Goal: Task Accomplishment & Management: Complete application form

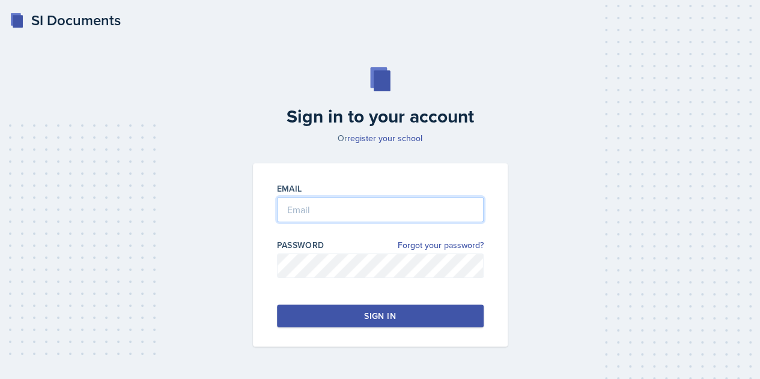
type input "[EMAIL_ADDRESS][DOMAIN_NAME]"
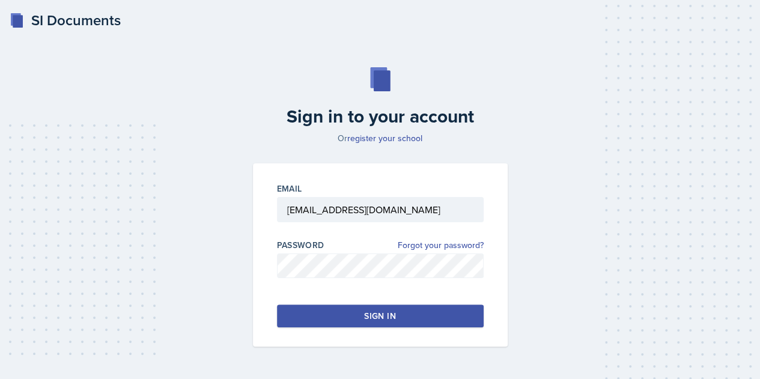
click at [340, 313] on button "Sign in" at bounding box center [380, 316] width 207 height 23
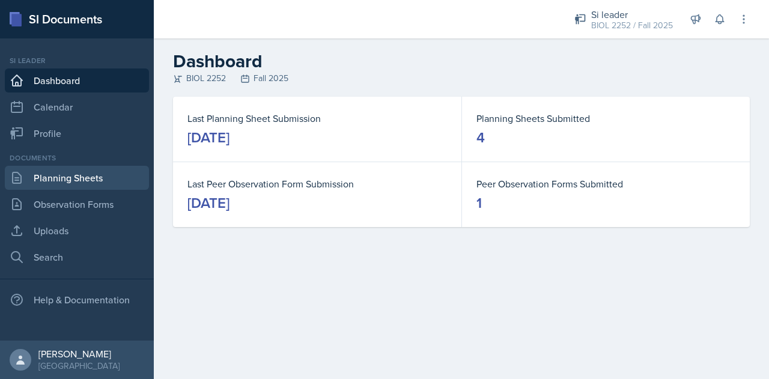
click at [99, 184] on link "Planning Sheets" at bounding box center [77, 178] width 144 height 24
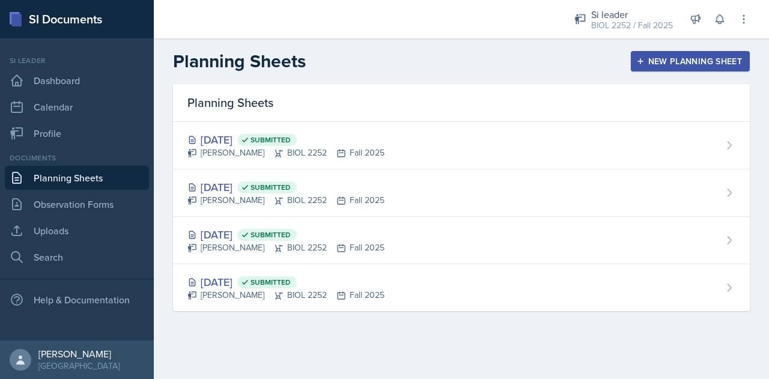
click at [653, 63] on div "New Planning Sheet" at bounding box center [690, 62] width 103 height 10
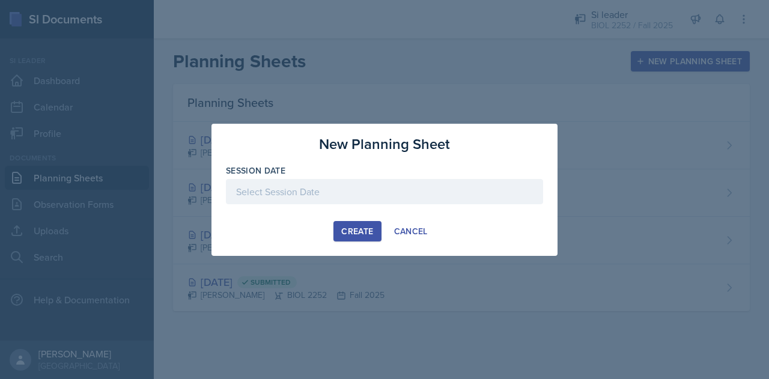
click at [426, 189] on div at bounding box center [384, 191] width 317 height 25
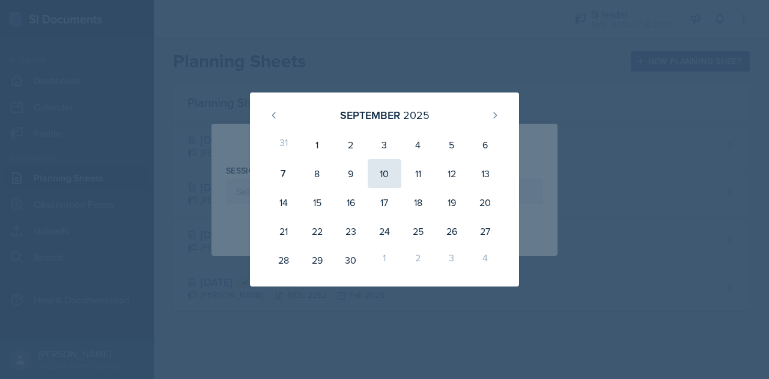
click at [391, 176] on div "10" at bounding box center [385, 173] width 34 height 29
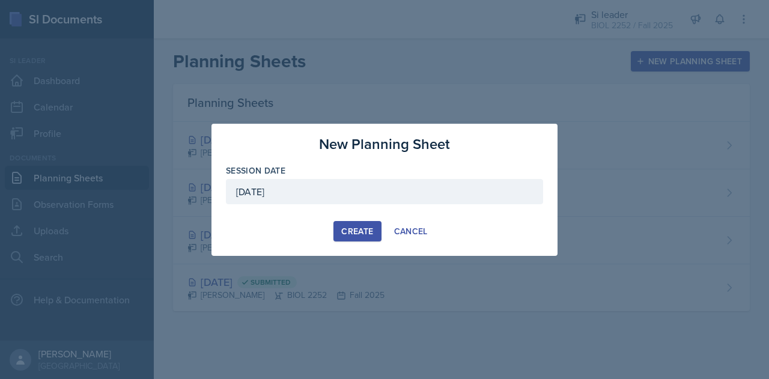
click at [376, 195] on div "[DATE]" at bounding box center [384, 191] width 317 height 25
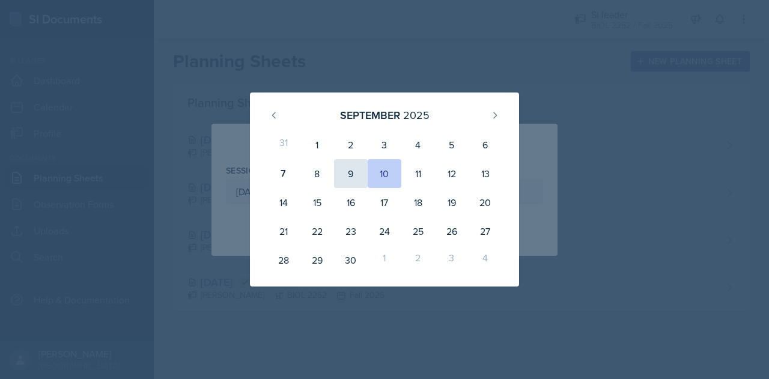
click at [358, 173] on div "9" at bounding box center [351, 173] width 34 height 29
type input "[DATE]"
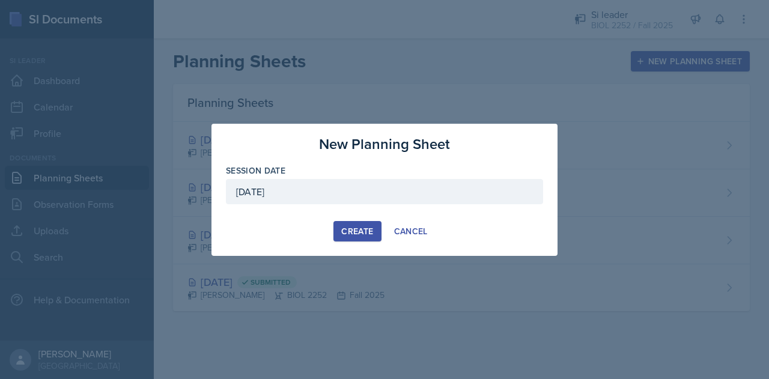
click at [363, 229] on div "Create" at bounding box center [357, 232] width 32 height 10
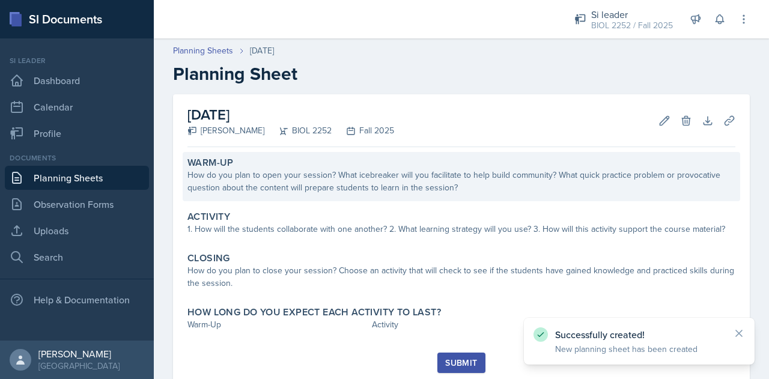
click at [431, 164] on div "Warm-Up" at bounding box center [462, 163] width 548 height 12
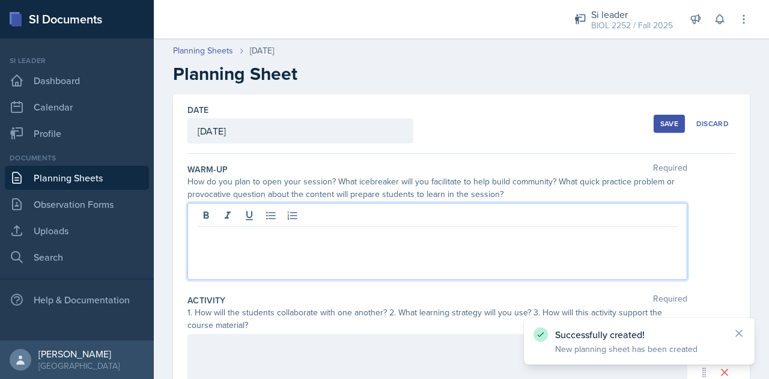
click at [373, 212] on div at bounding box center [438, 241] width 500 height 77
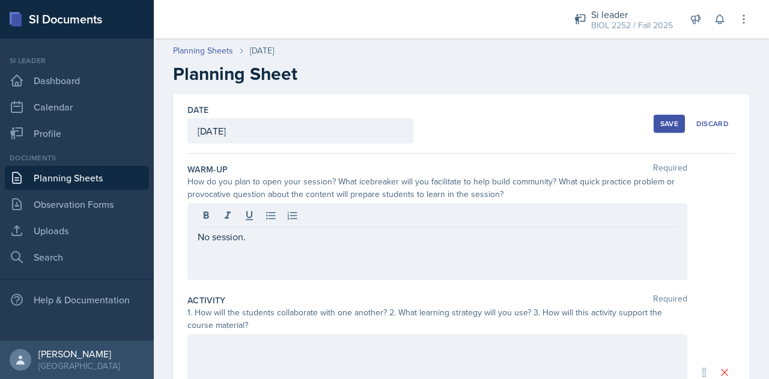
click at [658, 128] on button "Save" at bounding box center [669, 124] width 31 height 18
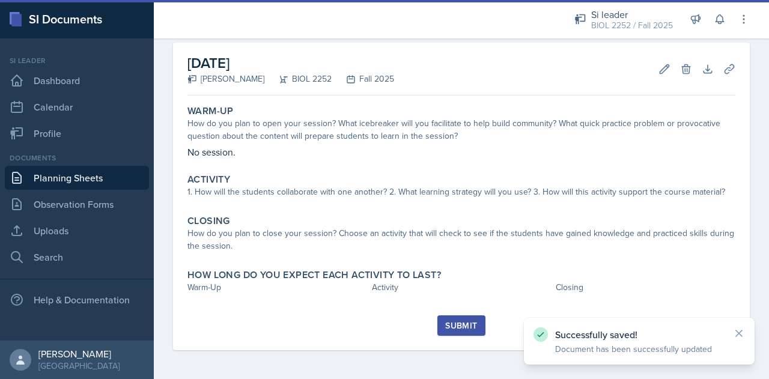
scroll to position [50, 0]
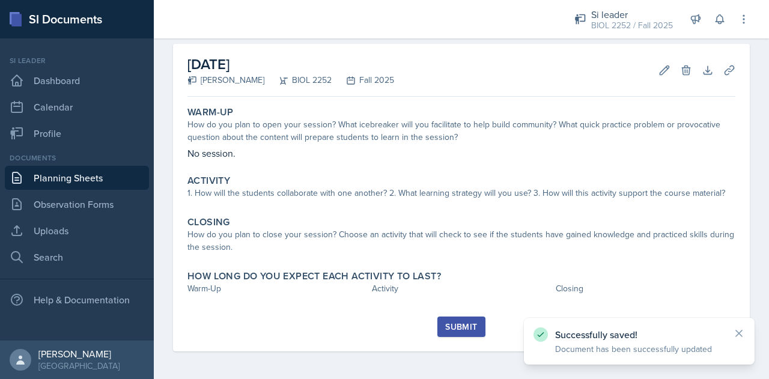
click at [445, 326] on div "Submit" at bounding box center [461, 327] width 32 height 10
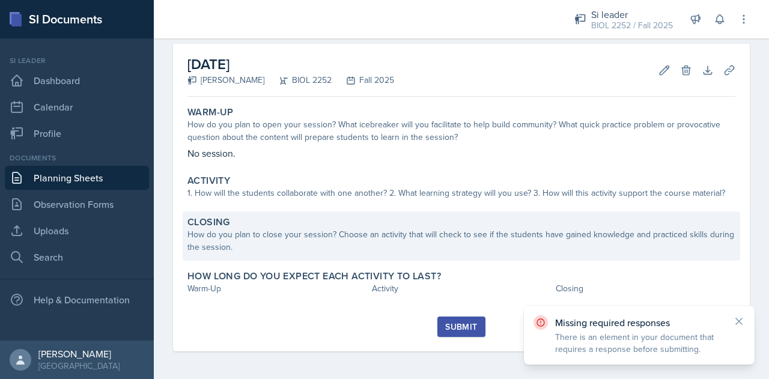
click at [346, 227] on div "Closing" at bounding box center [462, 222] width 548 height 12
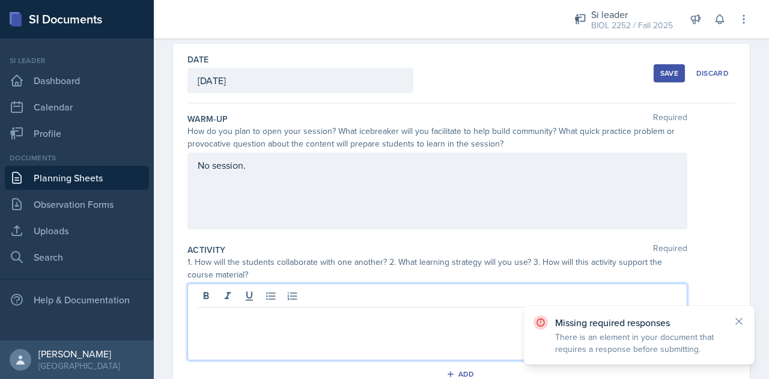
click at [350, 300] on div at bounding box center [438, 322] width 500 height 77
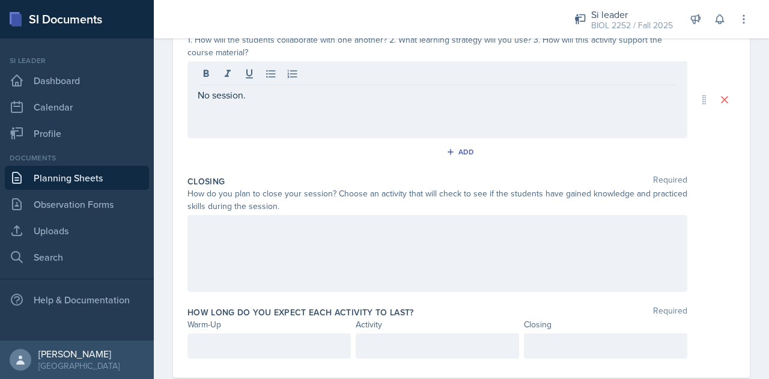
click at [406, 270] on div at bounding box center [438, 253] width 500 height 77
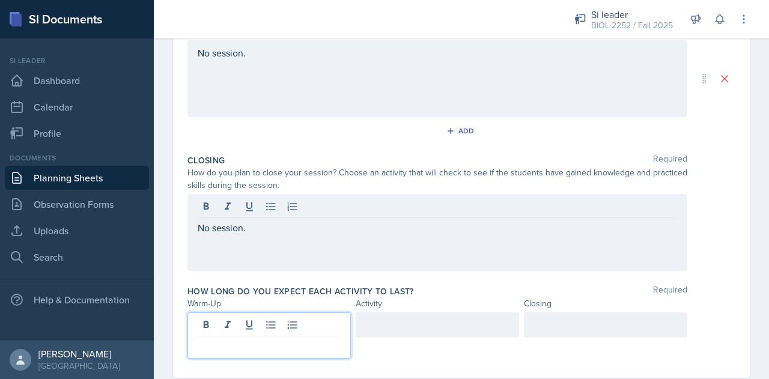
click at [317, 320] on div at bounding box center [270, 336] width 164 height 46
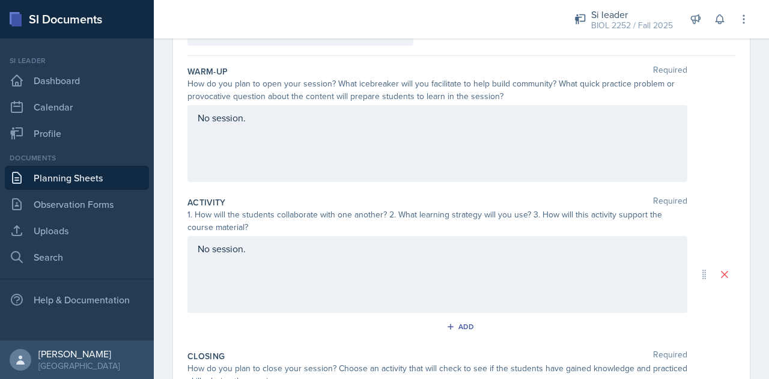
click at [367, 151] on div "No session." at bounding box center [438, 143] width 500 height 77
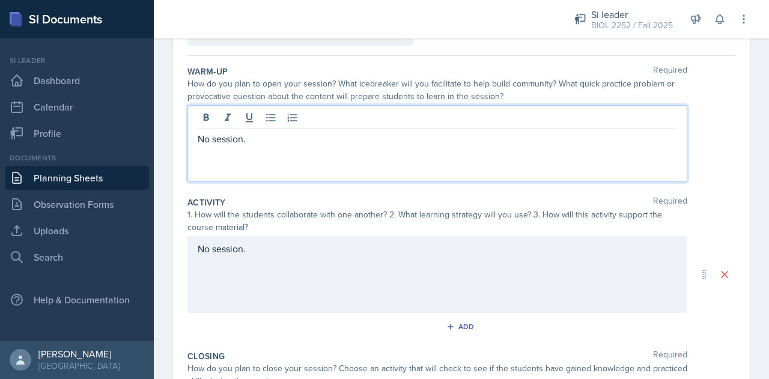
scroll to position [119, 0]
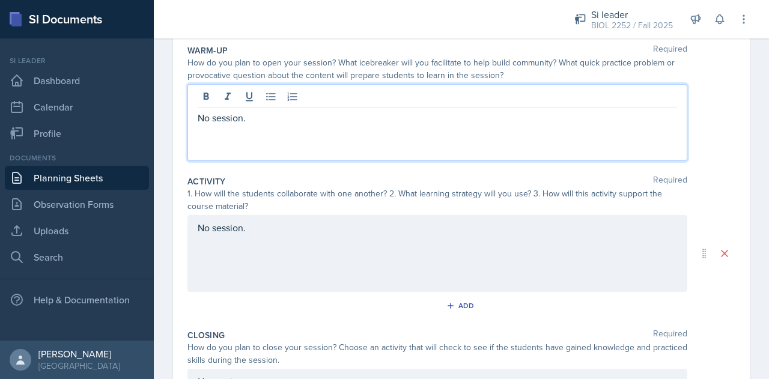
click at [358, 122] on p "No session." at bounding box center [438, 118] width 480 height 14
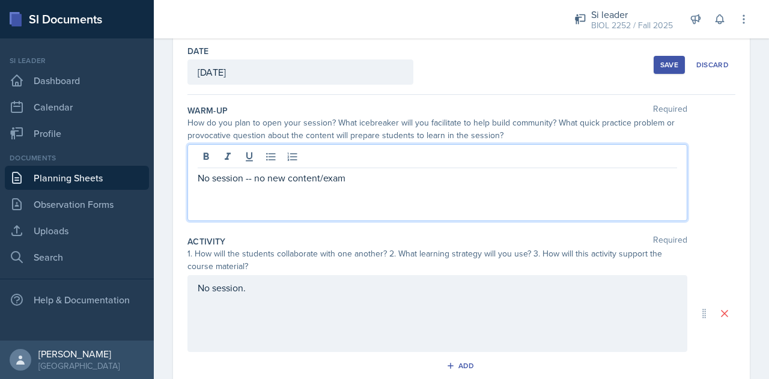
scroll to position [58, 0]
click at [660, 71] on button "Save" at bounding box center [669, 66] width 31 height 18
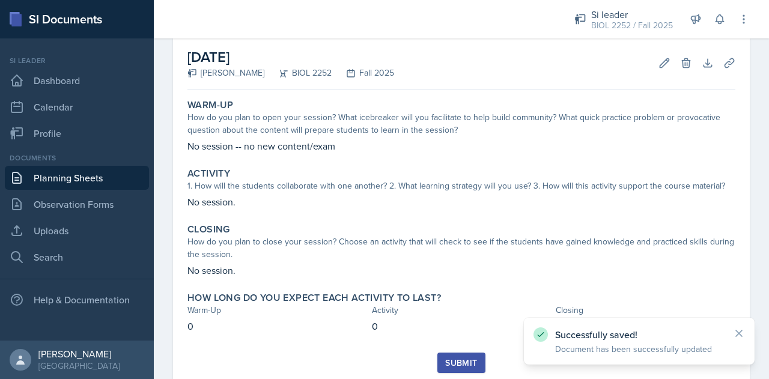
scroll to position [94, 0]
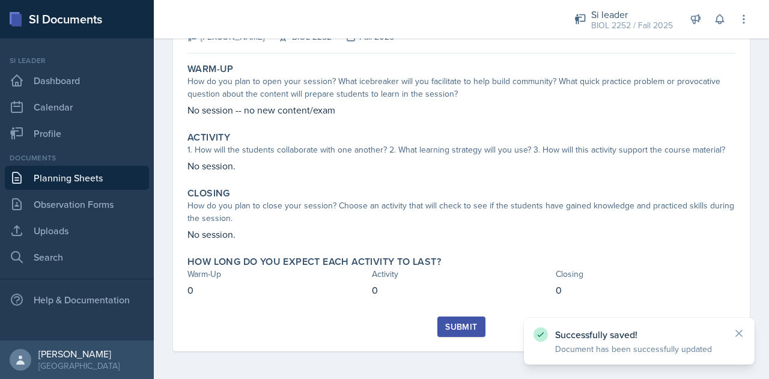
click at [460, 322] on div "Submit" at bounding box center [461, 327] width 32 height 10
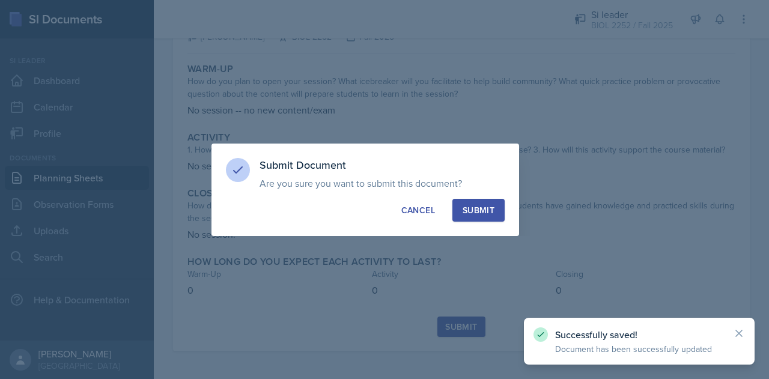
click at [480, 218] on button "Submit" at bounding box center [479, 210] width 52 height 23
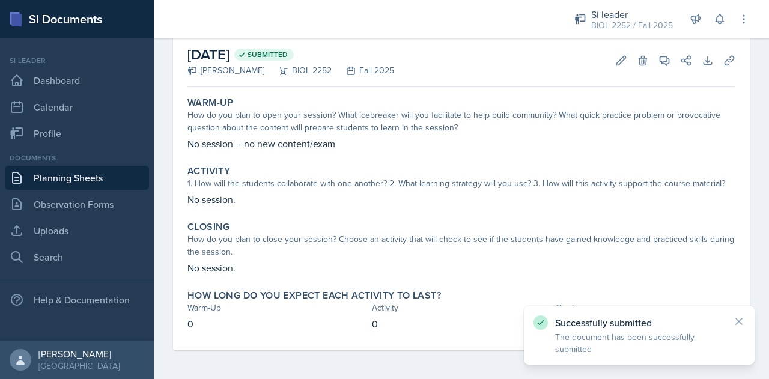
scroll to position [60, 0]
click at [96, 177] on link "Planning Sheets" at bounding box center [77, 178] width 144 height 24
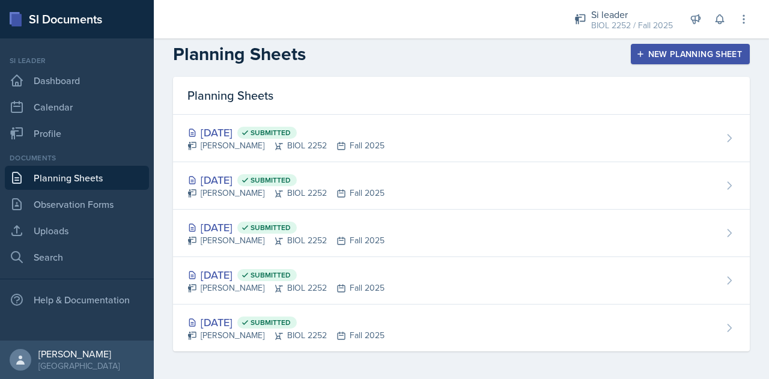
click at [672, 52] on div "New Planning Sheet" at bounding box center [690, 54] width 103 height 10
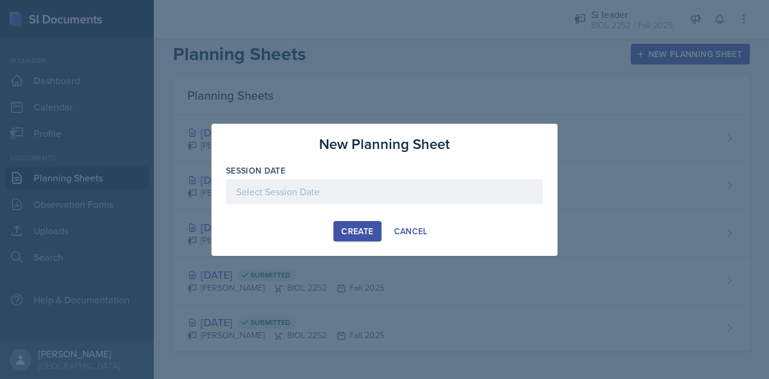
click at [385, 206] on div at bounding box center [384, 210] width 317 height 12
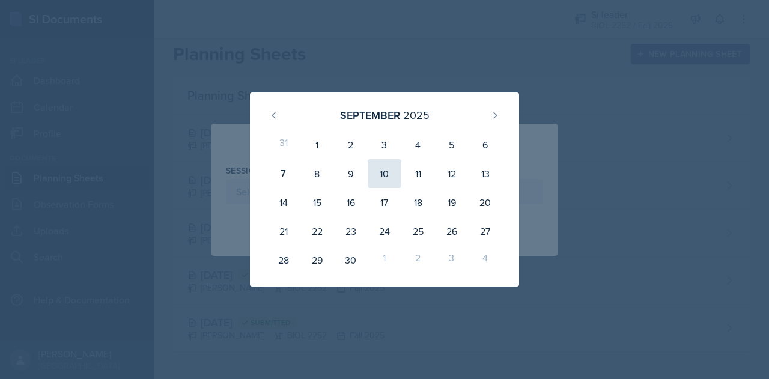
click at [385, 176] on div "10" at bounding box center [385, 173] width 34 height 29
type input "[DATE]"
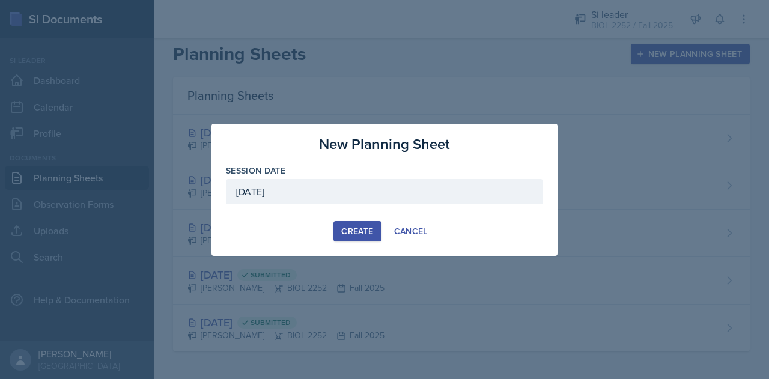
click at [363, 230] on div "Create" at bounding box center [357, 232] width 32 height 10
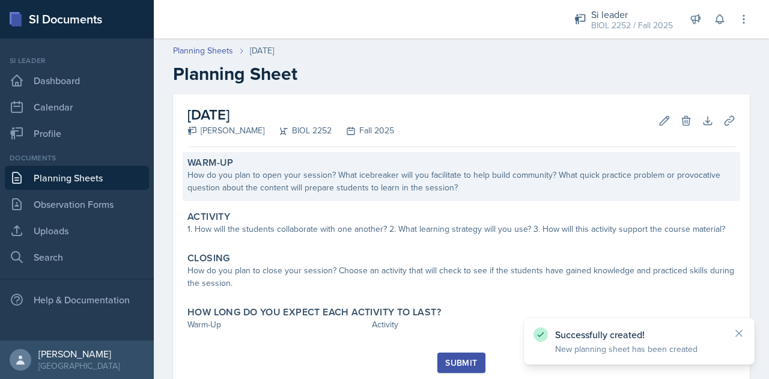
click at [430, 185] on div "How do you plan to open your session? What icebreaker will you facilitate to he…" at bounding box center [462, 181] width 548 height 25
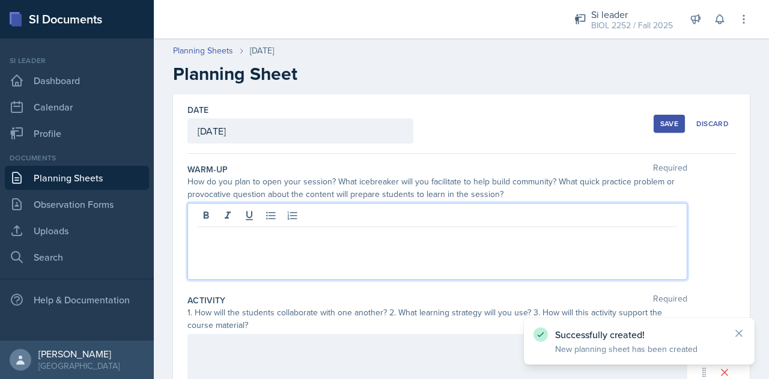
click at [343, 219] on div at bounding box center [438, 241] width 500 height 77
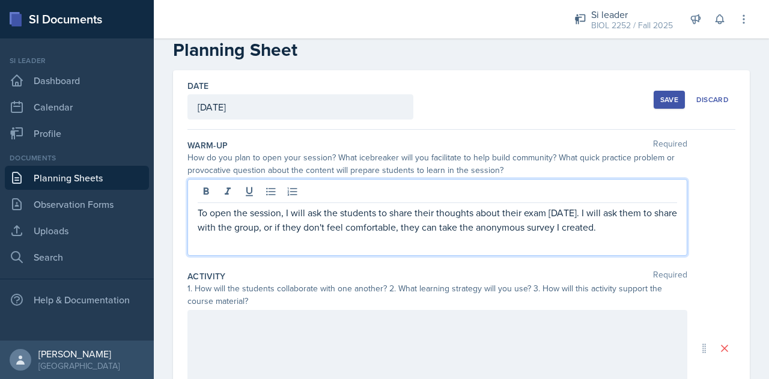
scroll to position [25, 0]
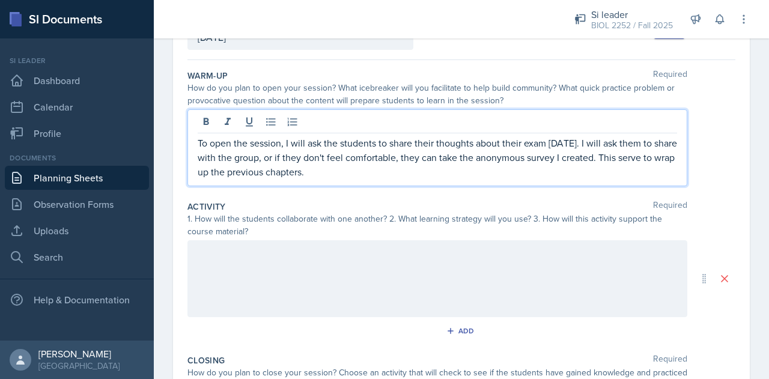
click at [314, 260] on div at bounding box center [438, 278] width 500 height 77
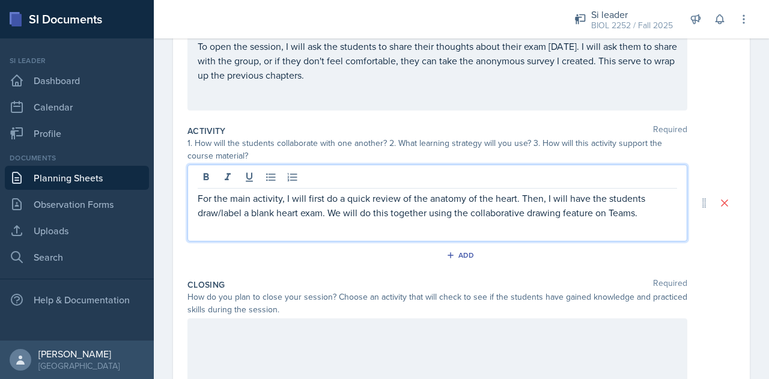
scroll to position [170, 0]
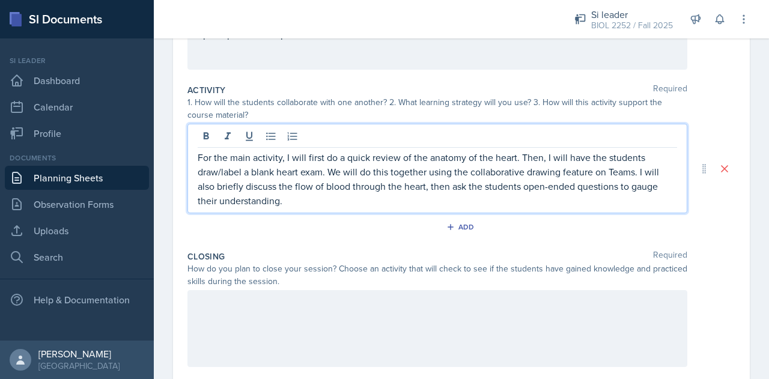
click at [498, 320] on div at bounding box center [438, 328] width 500 height 77
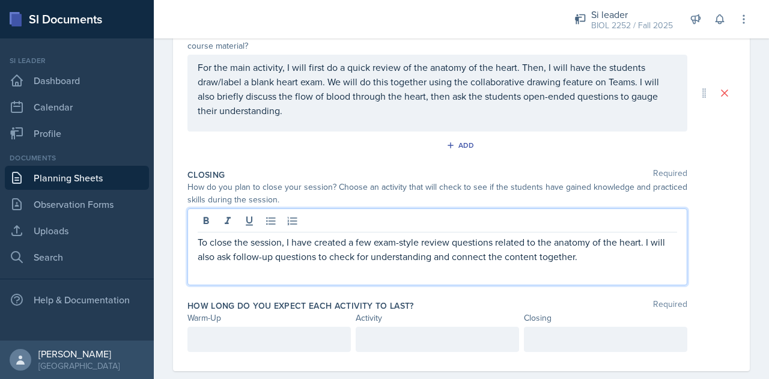
scroll to position [299, 0]
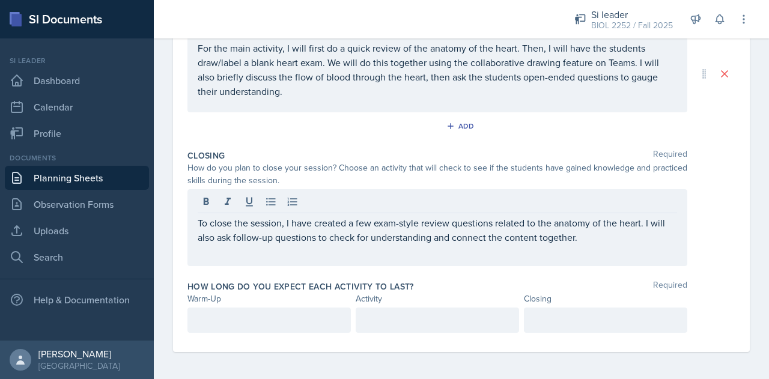
click at [296, 311] on div at bounding box center [270, 320] width 164 height 25
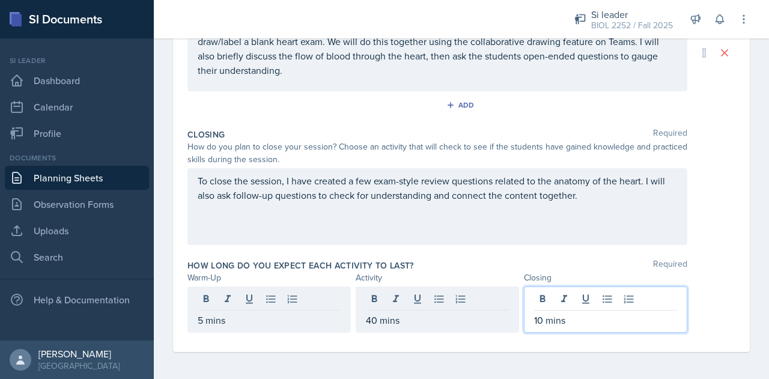
click at [370, 323] on p "40 mins" at bounding box center [437, 320] width 143 height 14
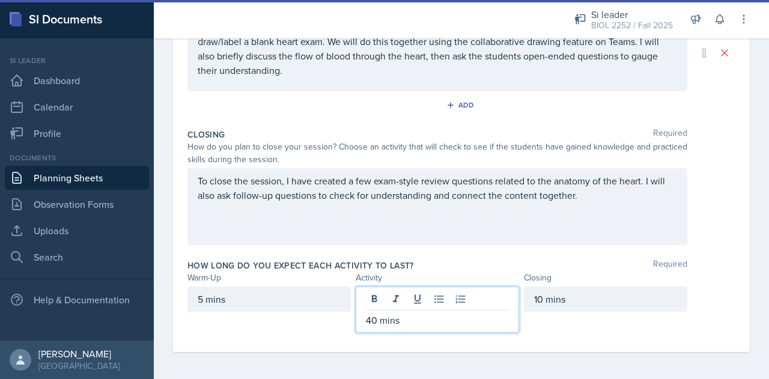
click at [374, 323] on p "40 mins" at bounding box center [437, 320] width 143 height 14
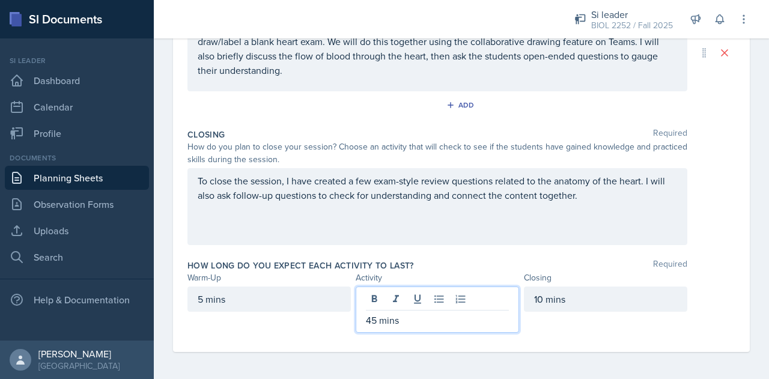
scroll to position [0, 0]
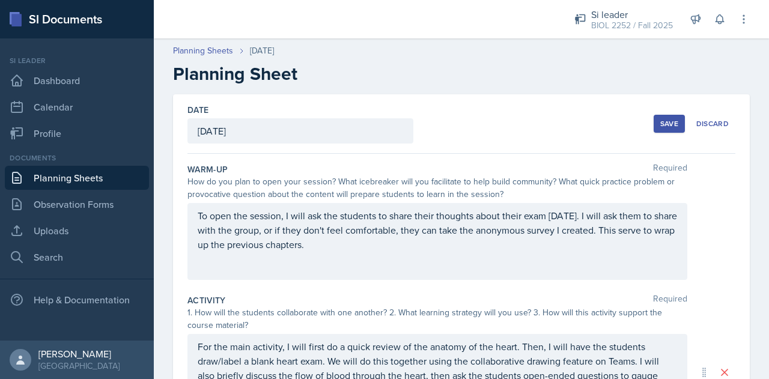
click at [661, 119] on div "Save" at bounding box center [670, 124] width 18 height 10
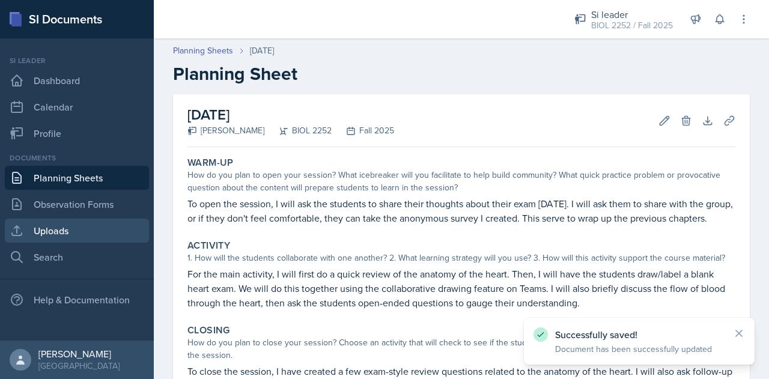
click at [102, 224] on link "Uploads" at bounding box center [77, 231] width 144 height 24
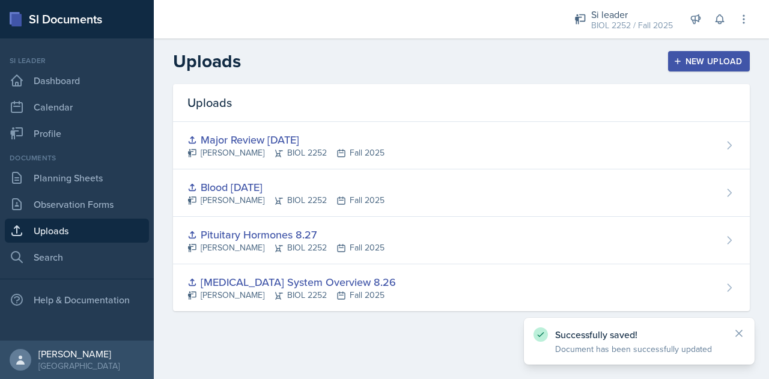
click at [693, 57] on div "New Upload" at bounding box center [709, 62] width 67 height 10
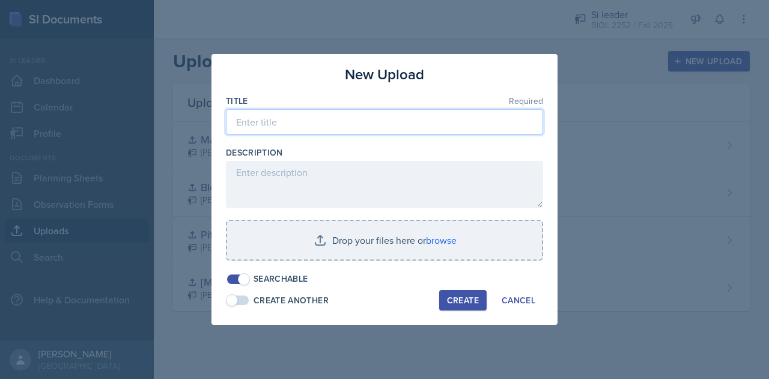
click at [438, 125] on input at bounding box center [384, 121] width 317 height 25
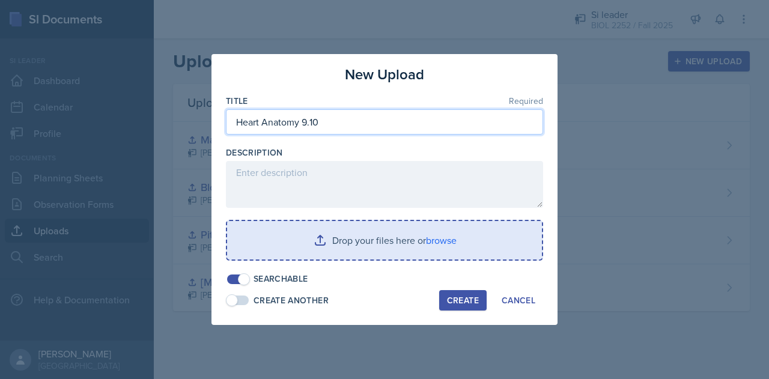
type input "Heart Anatomy 9.10"
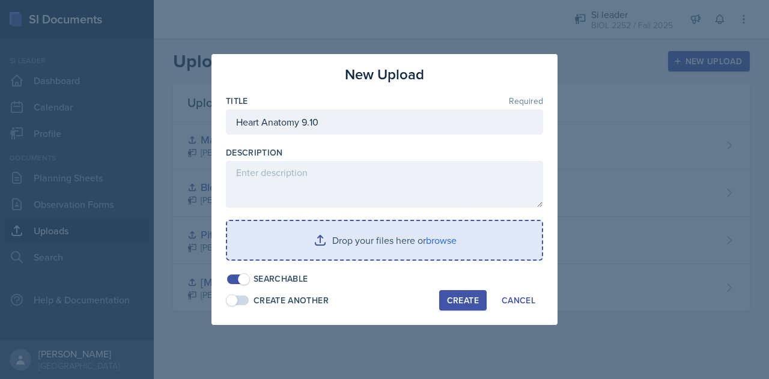
click at [438, 248] on input "file" at bounding box center [384, 240] width 315 height 38
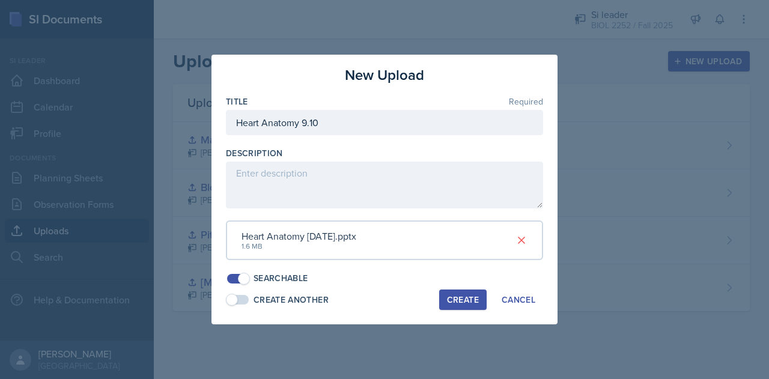
click at [450, 293] on button "Create" at bounding box center [462, 300] width 47 height 20
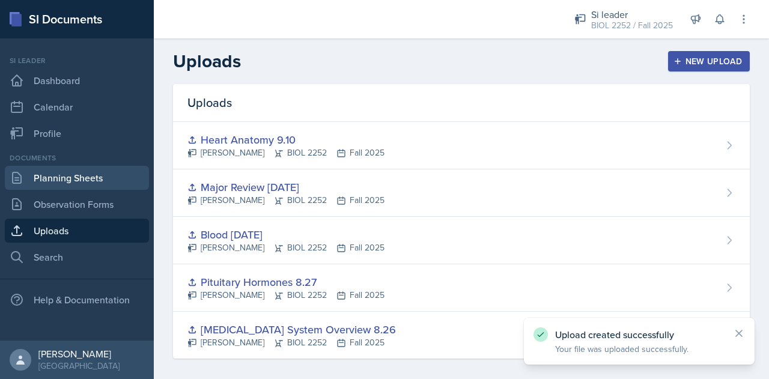
click at [64, 181] on link "Planning Sheets" at bounding box center [77, 178] width 144 height 24
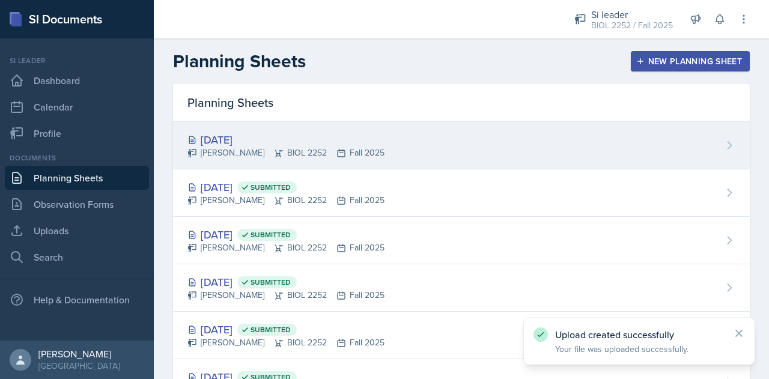
click at [446, 168] on div "[DATE] [PERSON_NAME] BIOL 2252 Fall 2025" at bounding box center [461, 145] width 577 height 47
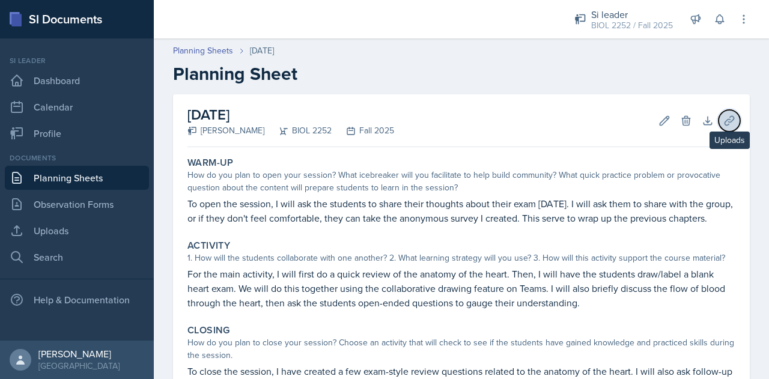
click at [724, 126] on icon at bounding box center [730, 121] width 12 height 12
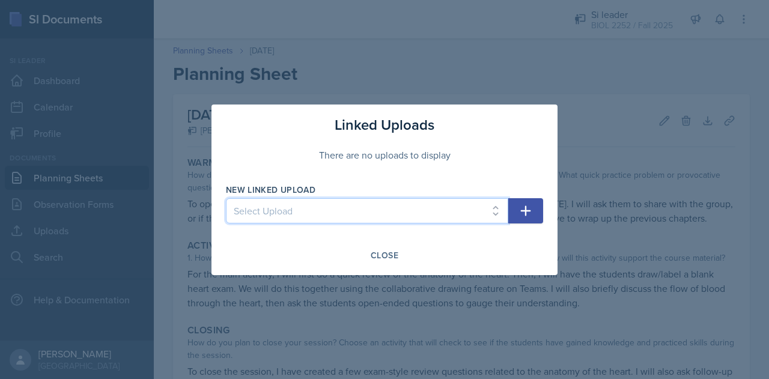
click at [490, 212] on select "Select Upload [MEDICAL_DATA] System Overview 8.26 [MEDICAL_DATA] Hormones 8.27 …" at bounding box center [367, 210] width 283 height 25
select select "700623c9-c04a-4b3d-bce0-bbca268fe0d5"
click at [226, 198] on select "Select Upload [MEDICAL_DATA] System Overview 8.26 [MEDICAL_DATA] Hormones 8.27 …" at bounding box center [367, 210] width 283 height 25
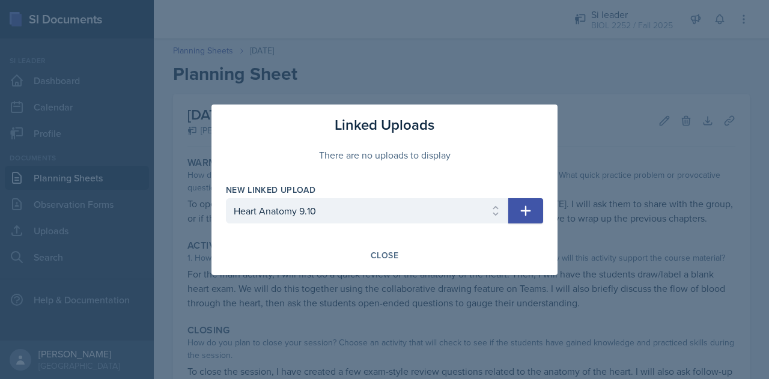
click at [524, 221] on button "button" at bounding box center [526, 210] width 35 height 25
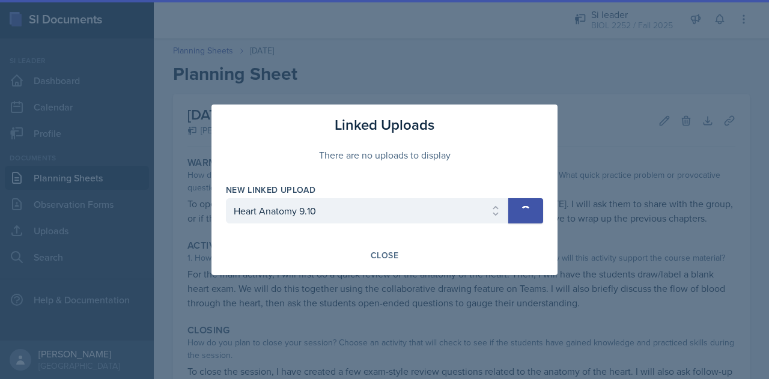
select select
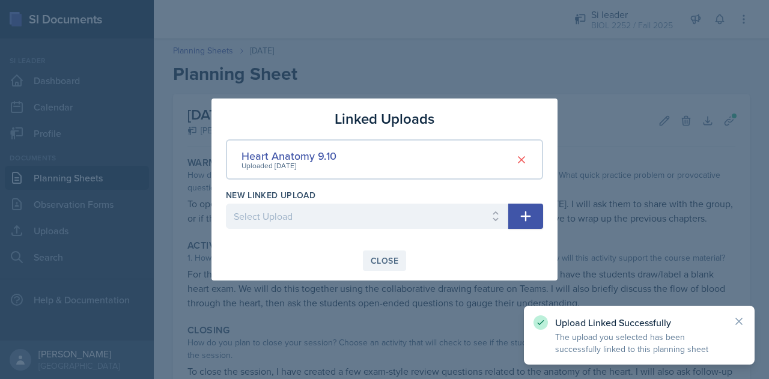
click at [392, 260] on div "Close" at bounding box center [385, 261] width 28 height 10
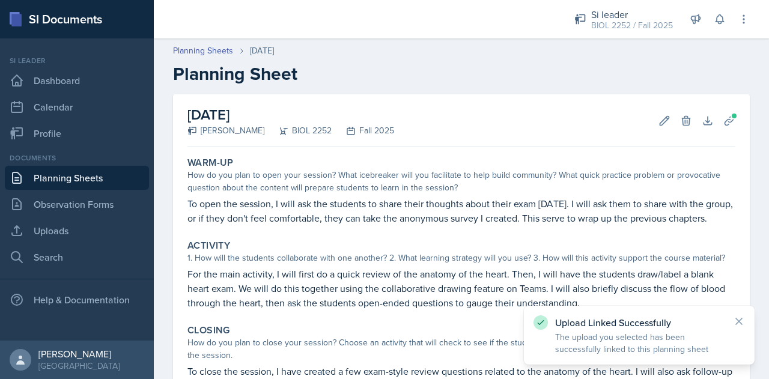
scroll to position [166, 0]
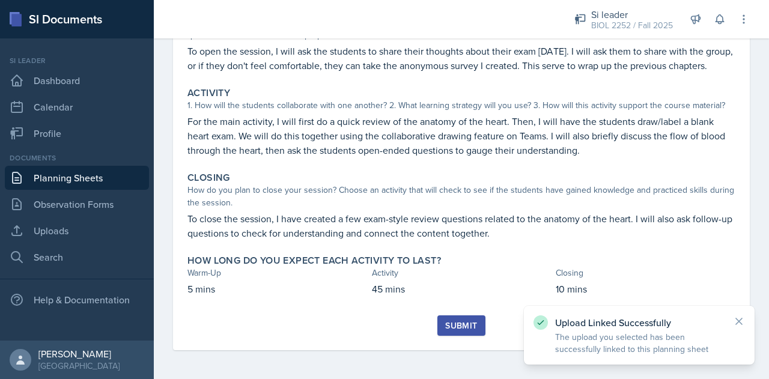
click at [450, 321] on div "Submit" at bounding box center [461, 326] width 32 height 10
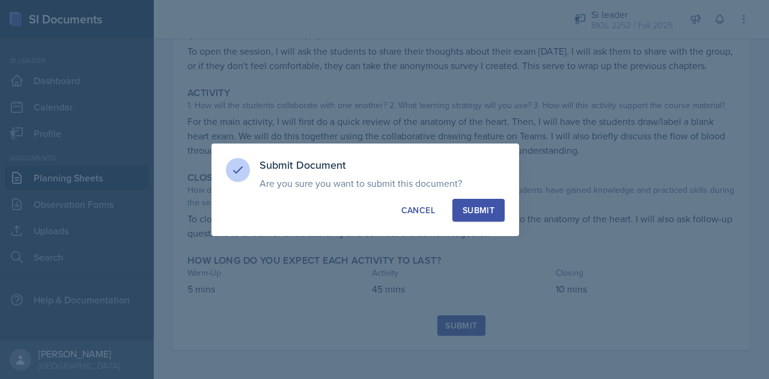
click at [488, 221] on button "Submit" at bounding box center [479, 210] width 52 height 23
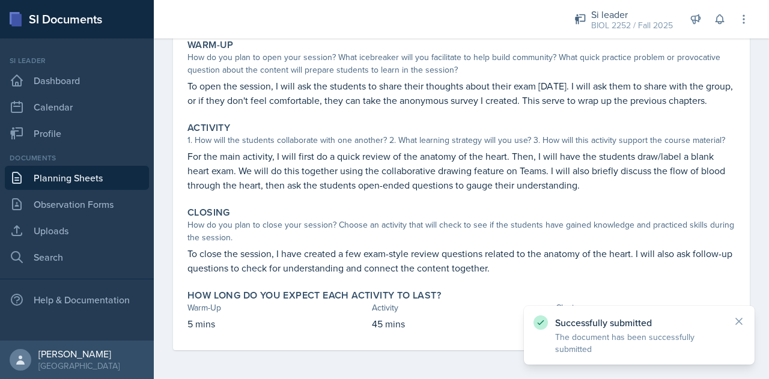
scroll to position [132, 0]
